Goal: Task Accomplishment & Management: Use online tool/utility

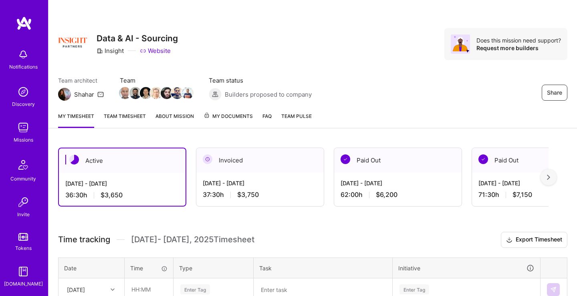
scroll to position [168, 0]
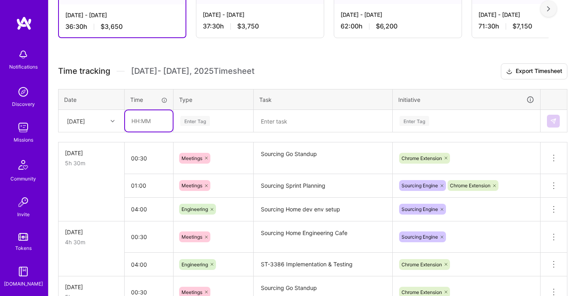
click at [142, 122] on input "text" at bounding box center [149, 120] width 48 height 21
type input "00:30"
click at [195, 118] on div "Enter Tag" at bounding box center [195, 121] width 30 height 12
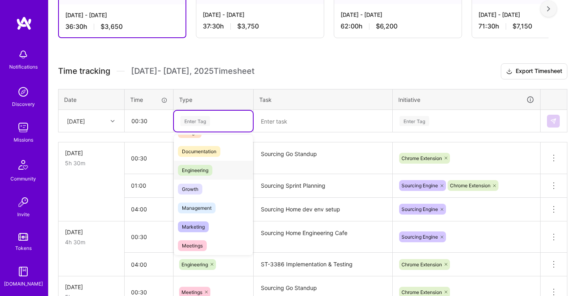
scroll to position [82, 0]
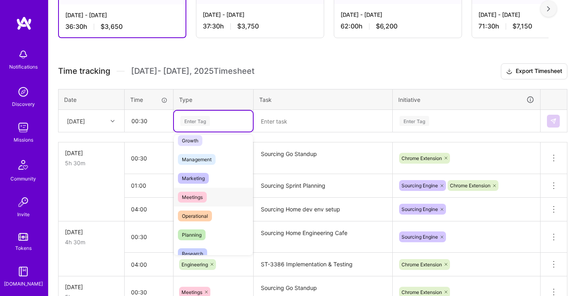
click at [206, 192] on span "Meetings" at bounding box center [192, 197] width 29 height 11
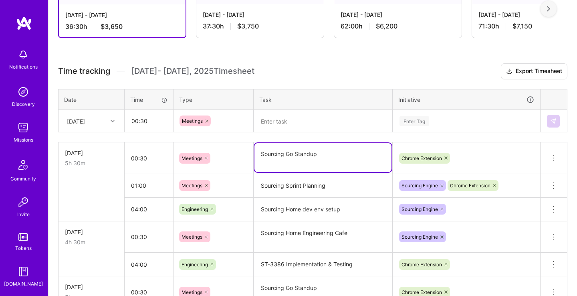
drag, startPoint x: 338, startPoint y: 155, endPoint x: 248, endPoint y: 157, distance: 89.8
click at [254, 157] on textarea "Sourcing Go Standup" at bounding box center [322, 157] width 137 height 29
click at [302, 122] on textarea at bounding box center [322, 121] width 137 height 21
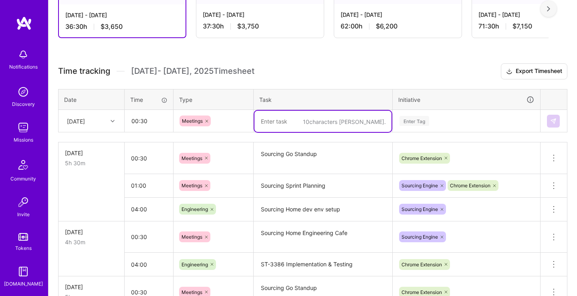
paste textarea "Sourcing Go Standup"
type textarea "Sourcing Go Standup"
click at [420, 115] on div "Enter Tag" at bounding box center [415, 121] width 30 height 12
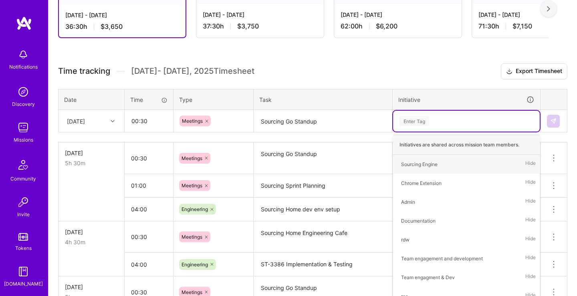
click at [421, 122] on div "Enter Tag" at bounding box center [415, 121] width 30 height 12
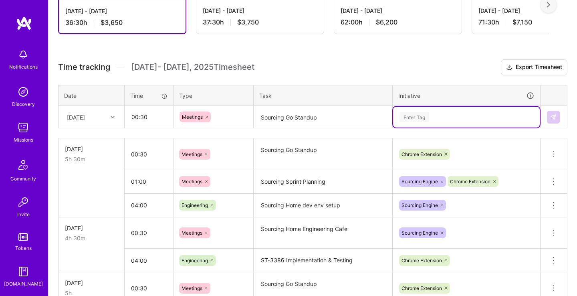
scroll to position [174, 0]
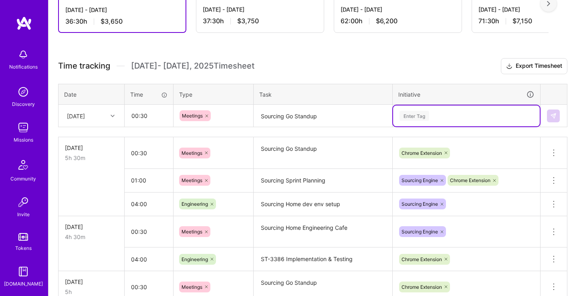
click at [413, 117] on div "Enter Tag" at bounding box center [415, 115] width 30 height 12
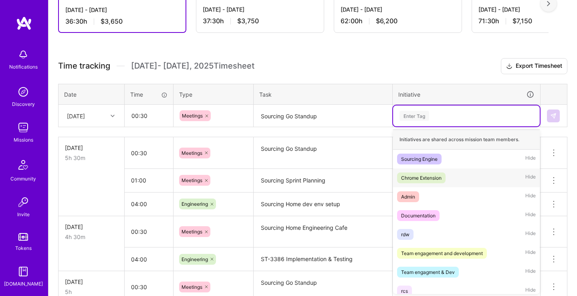
click at [427, 172] on span "Chrome Extension" at bounding box center [421, 177] width 48 height 11
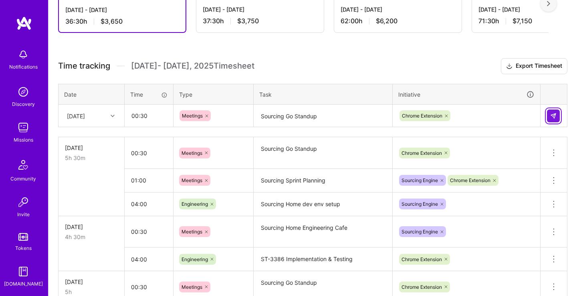
click at [552, 116] on img at bounding box center [553, 116] width 6 height 6
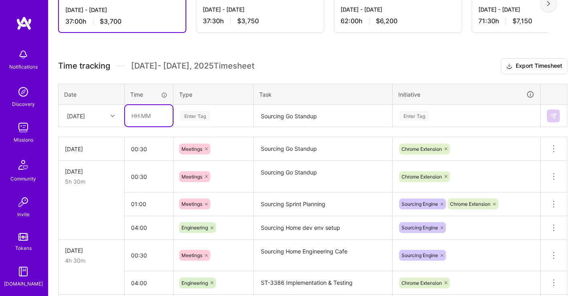
click at [157, 118] on input "text" at bounding box center [149, 115] width 48 height 21
click at [202, 117] on div "Enter Tag" at bounding box center [195, 115] width 30 height 12
type input "00:30"
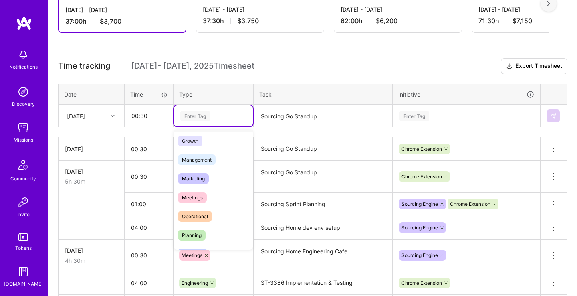
scroll to position [82, 0]
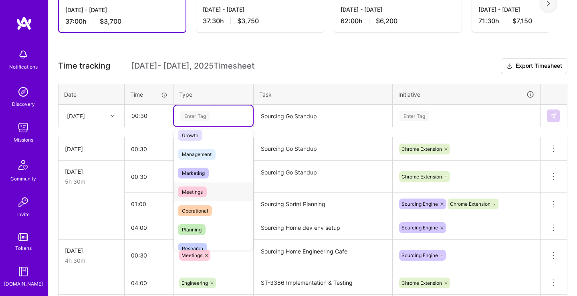
click at [206, 190] on span "Meetings" at bounding box center [192, 191] width 29 height 11
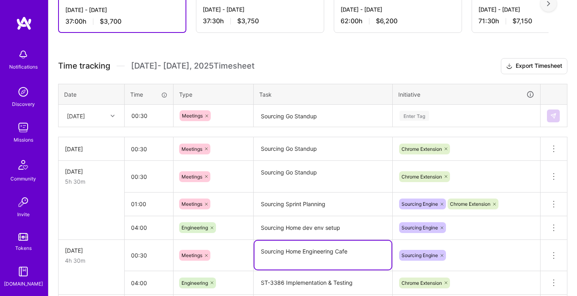
drag, startPoint x: 353, startPoint y: 248, endPoint x: 251, endPoint y: 258, distance: 102.7
click at [254, 258] on textarea "Sourcing Home Engineering Cafe" at bounding box center [322, 254] width 137 height 29
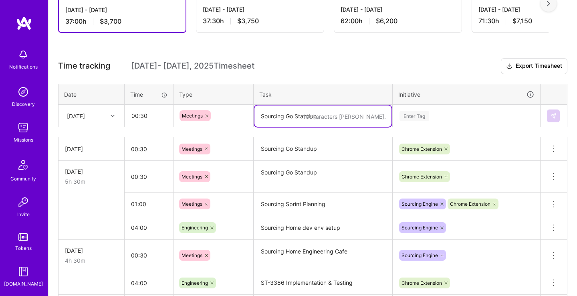
click at [292, 115] on textarea "Sourcing Go Standup" at bounding box center [322, 115] width 137 height 21
paste textarea "Sourcing Home Engineering Cafe"
type textarea "Sourcing Home Engineering Cafe"
click at [423, 105] on div "Enter Tag" at bounding box center [466, 115] width 147 height 21
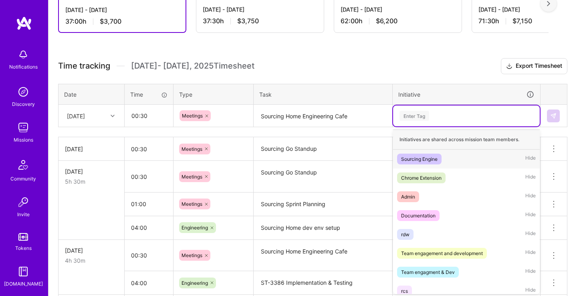
click at [443, 160] on div "Sourcing Engine Hide" at bounding box center [466, 158] width 147 height 19
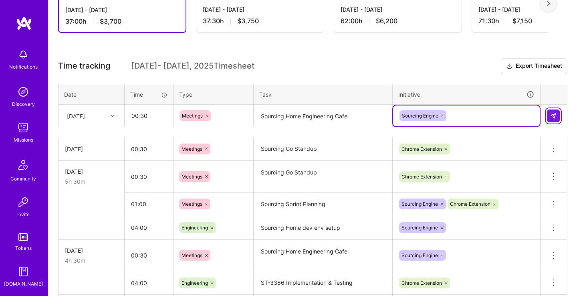
click at [551, 116] on img at bounding box center [553, 116] width 6 height 6
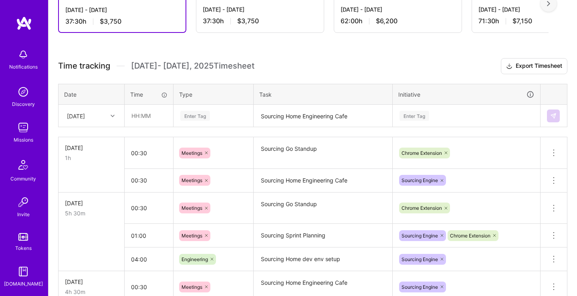
click at [547, 20] on div "71:30 h $7,150" at bounding box center [536, 21] width 115 height 8
click at [152, 116] on input "text" at bounding box center [149, 115] width 48 height 21
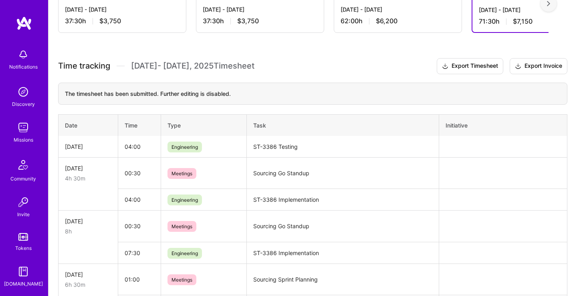
scroll to position [74, 0]
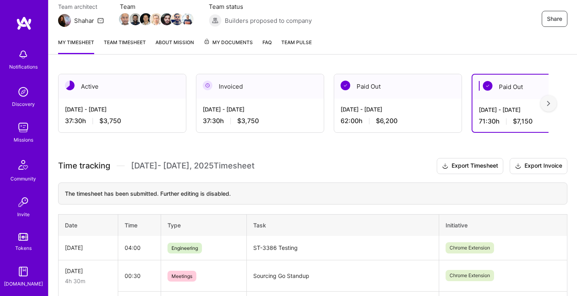
click at [109, 88] on div "Active" at bounding box center [122, 86] width 127 height 24
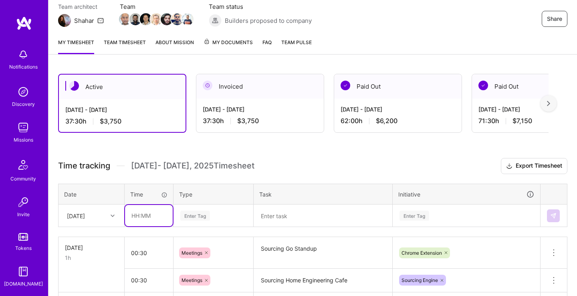
click at [157, 220] on input "text" at bounding box center [149, 215] width 48 height 21
type input "00:30"
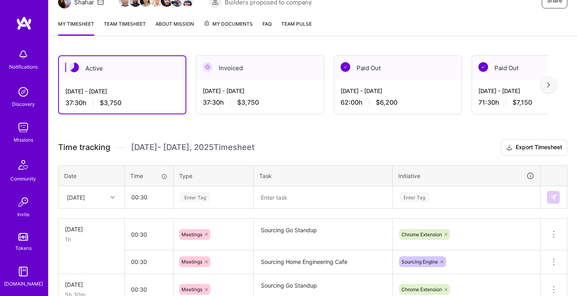
click at [221, 208] on div "Enter Tag" at bounding box center [213, 197] width 79 height 21
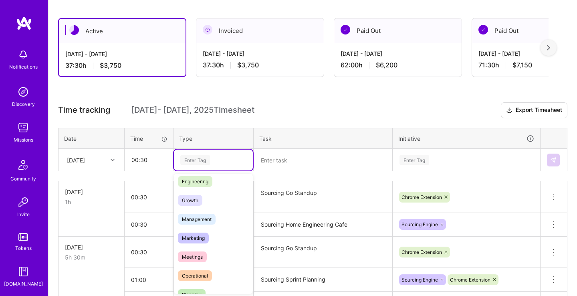
scroll to position [82, 0]
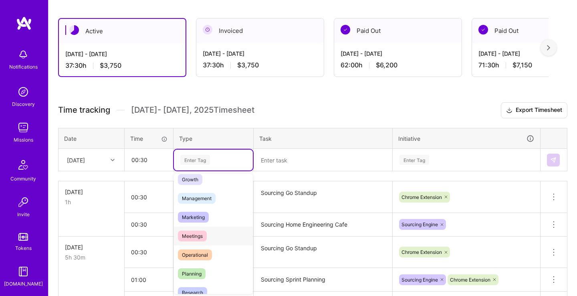
click at [207, 239] on div "Meetings" at bounding box center [213, 235] width 79 height 19
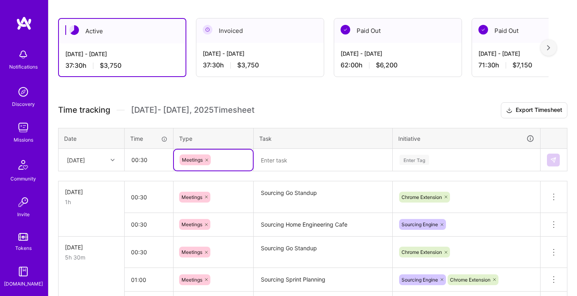
click at [299, 159] on textarea at bounding box center [322, 159] width 137 height 21
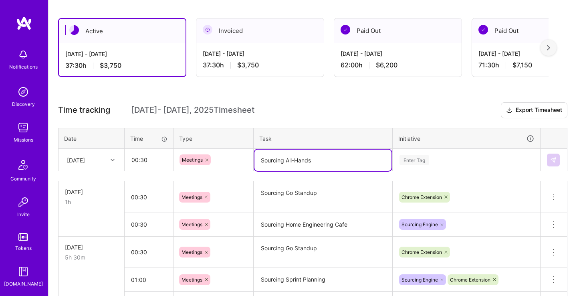
type textarea "Sourcing All-Hands"
click at [430, 160] on div "Enter Tag" at bounding box center [466, 159] width 147 height 21
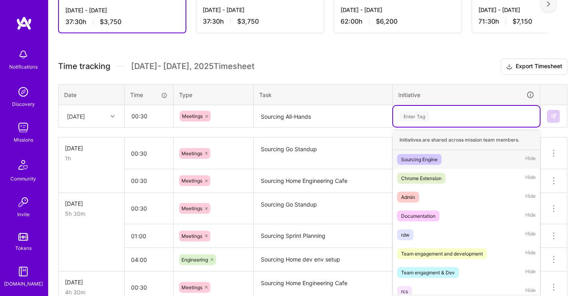
scroll to position [174, 0]
click at [432, 157] on div "Sourcing Engine" at bounding box center [419, 159] width 36 height 8
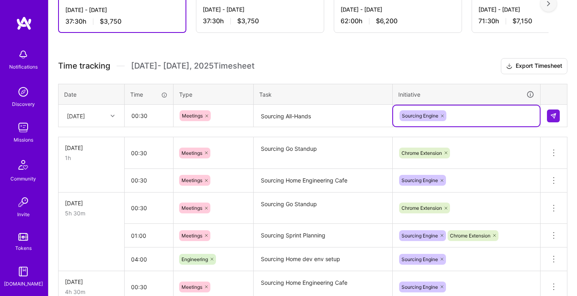
click at [460, 116] on div "Sourcing Engine" at bounding box center [466, 115] width 135 height 12
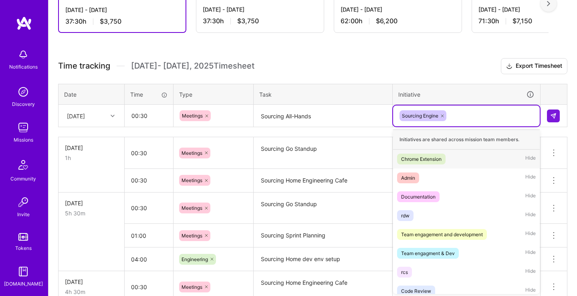
click at [443, 159] on span "Chrome Extension" at bounding box center [421, 159] width 48 height 11
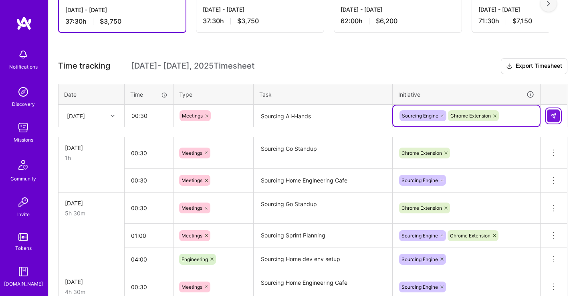
click at [556, 113] on img at bounding box center [553, 116] width 6 height 6
